Goal: Information Seeking & Learning: Learn about a topic

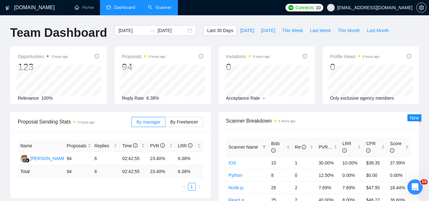
click at [163, 9] on link "Scanner" at bounding box center [159, 7] width 23 height 5
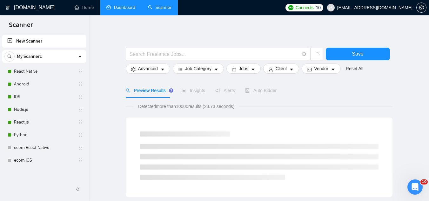
click at [129, 10] on link "Dashboard" at bounding box center [120, 7] width 29 height 5
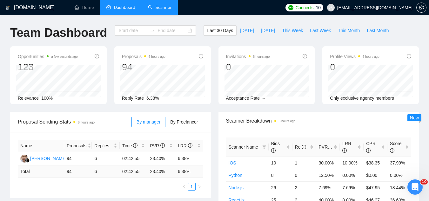
type input "[DATE]"
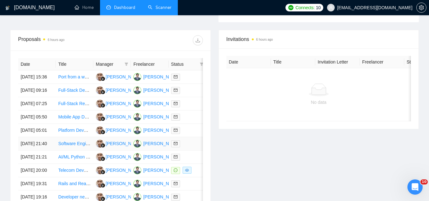
scroll to position [222, 0]
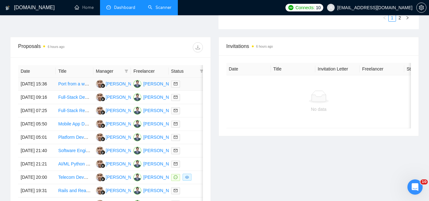
click at [78, 91] on td "Port from a website to iOS and Android" at bounding box center [74, 83] width 37 height 13
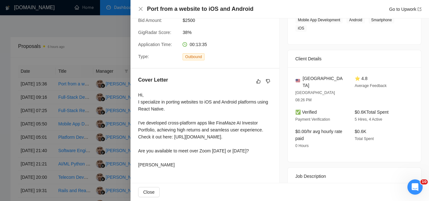
scroll to position [127, 0]
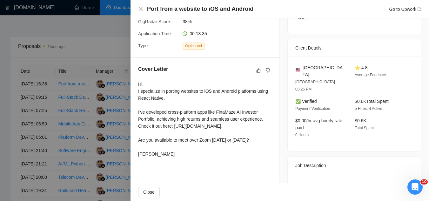
click at [96, 43] on div at bounding box center [214, 100] width 429 height 201
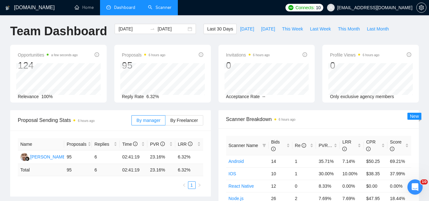
scroll to position [0, 0]
